Goal: Navigation & Orientation: Find specific page/section

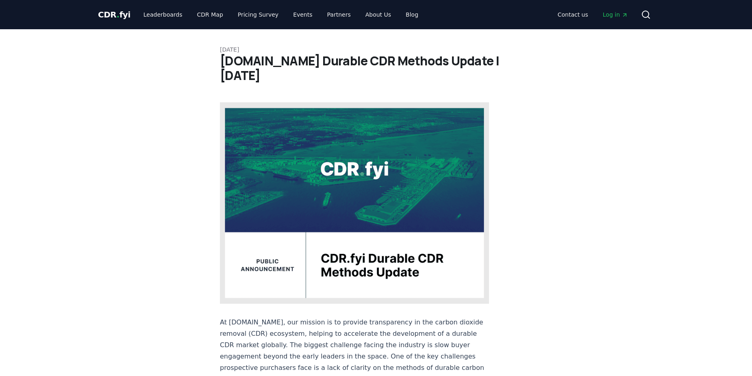
scroll to position [366, 0]
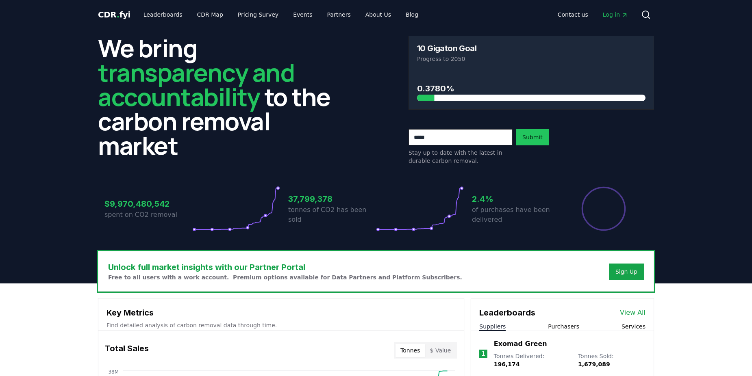
scroll to position [366, 0]
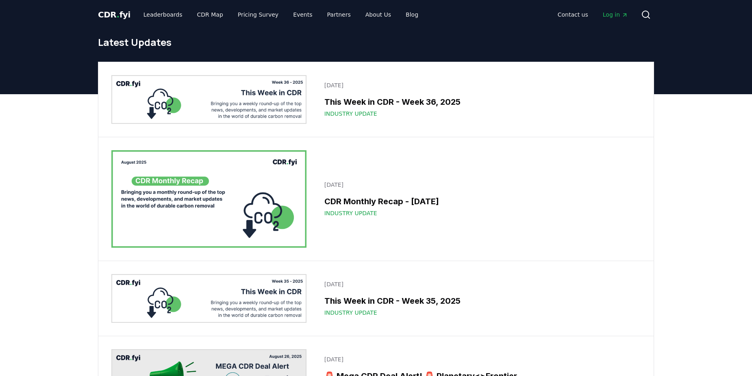
scroll to position [7, 0]
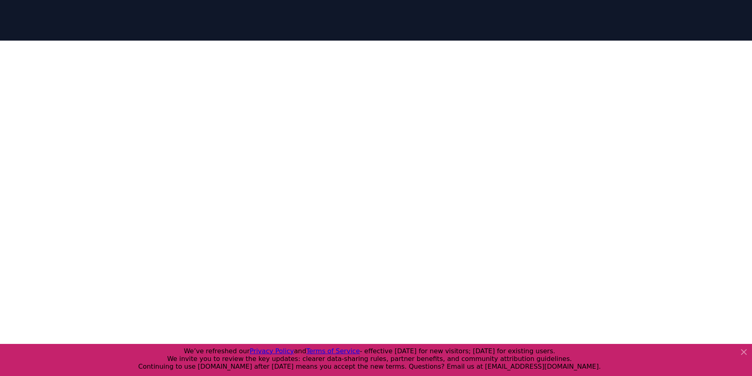
scroll to position [250, 0]
